Goal: Find specific page/section: Find specific page/section

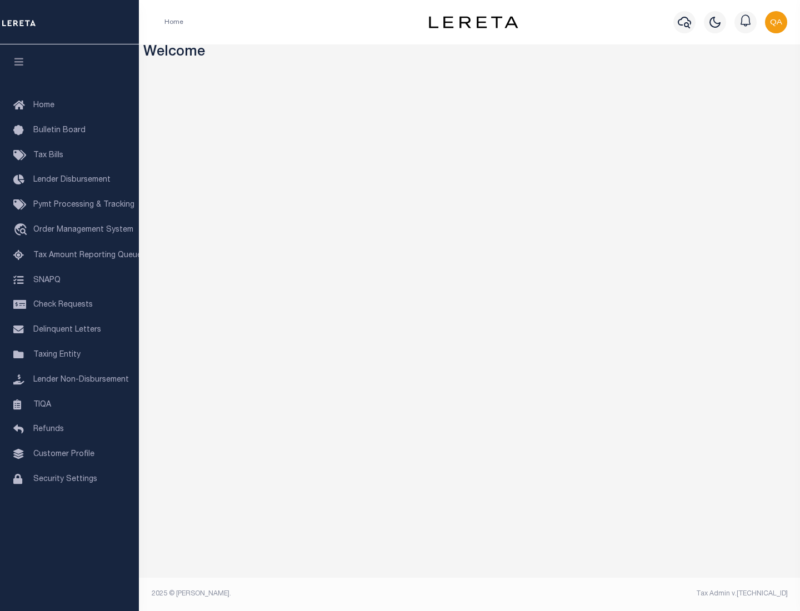
click at [69, 405] on link "TIQA" at bounding box center [69, 405] width 139 height 25
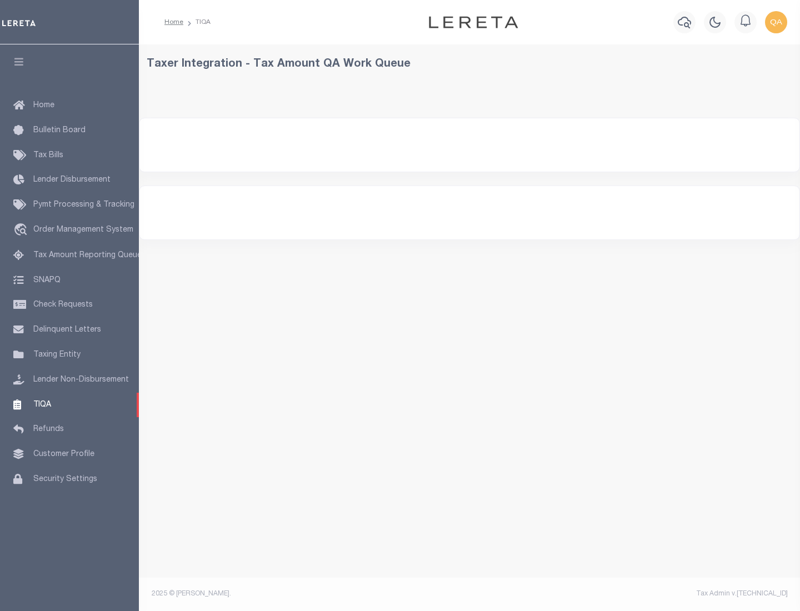
select select "200"
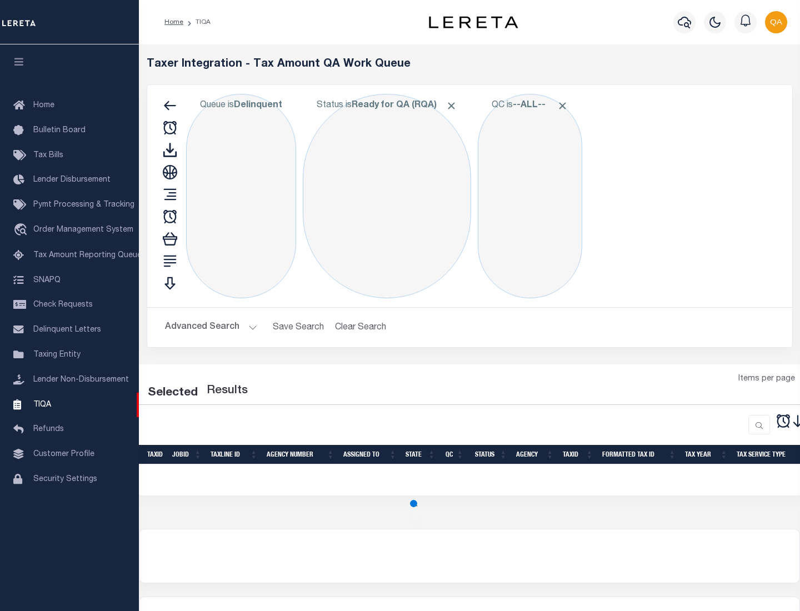
select select "200"
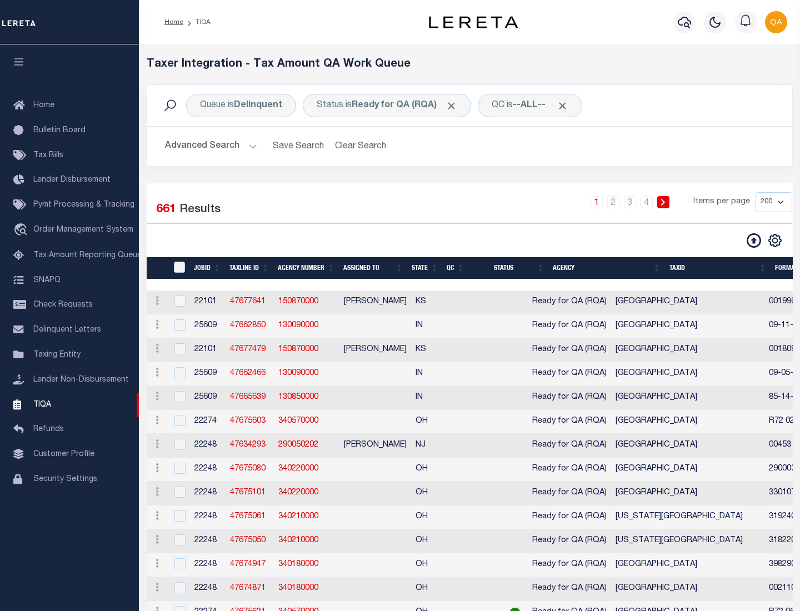
click at [455, 106] on span "Click to Remove" at bounding box center [452, 106] width 12 height 12
